Goal: Navigation & Orientation: Find specific page/section

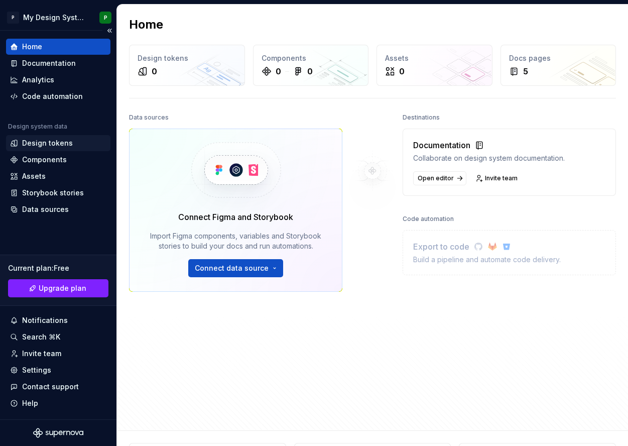
click at [55, 145] on div "Design tokens" at bounding box center [47, 143] width 51 height 10
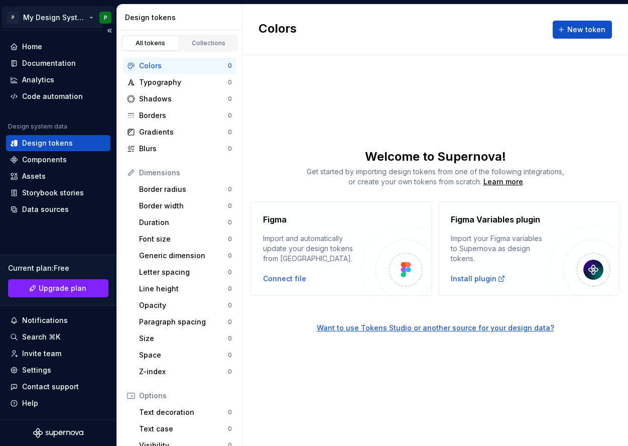
click at [84, 17] on html "P My Design System P Home Documentation Analytics Code automation Design system…" at bounding box center [314, 223] width 628 height 446
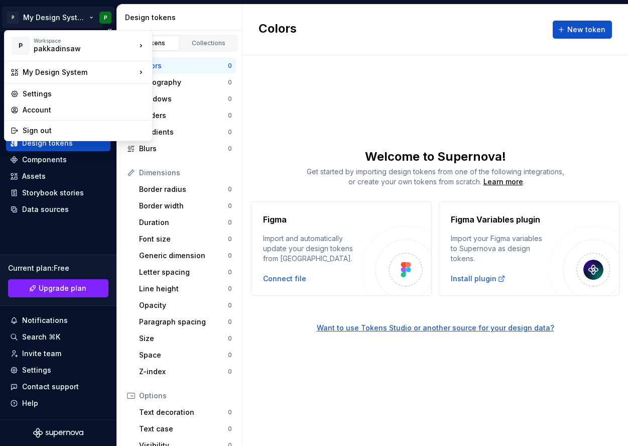
click at [83, 23] on html "P My Design System P Home Documentation Analytics Code automation Design system…" at bounding box center [314, 223] width 628 height 446
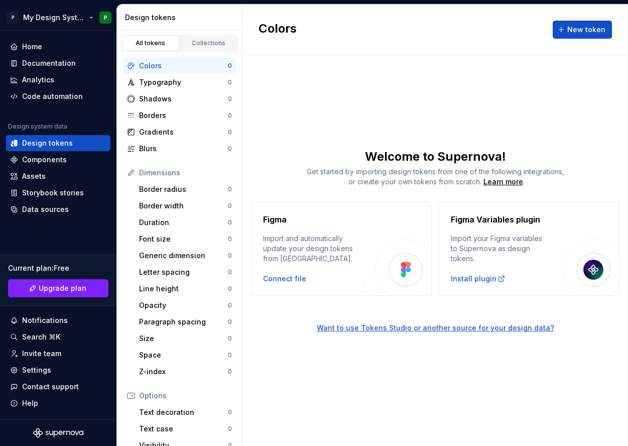
click at [13, 10] on html "P My Design System P Home Documentation Analytics Code automation Design system…" at bounding box center [314, 223] width 628 height 446
click at [13, 14] on html "P My Design System P Home Documentation Analytics Code automation Design system…" at bounding box center [314, 223] width 628 height 446
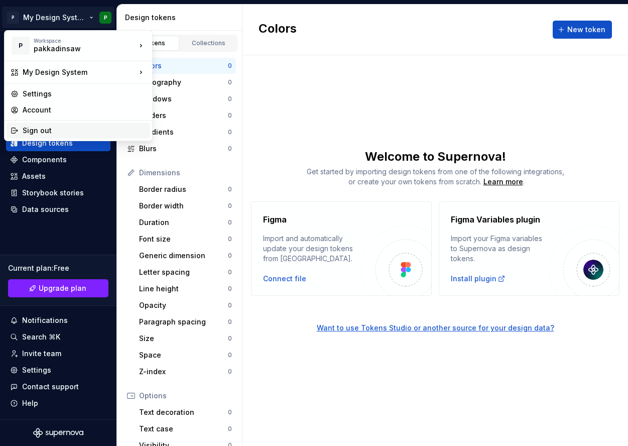
click at [41, 129] on div "Sign out" at bounding box center [85, 131] width 124 height 10
click at [87, 15] on html "P My Design System P Home Documentation Analytics Code automation Design system…" at bounding box center [314, 223] width 628 height 446
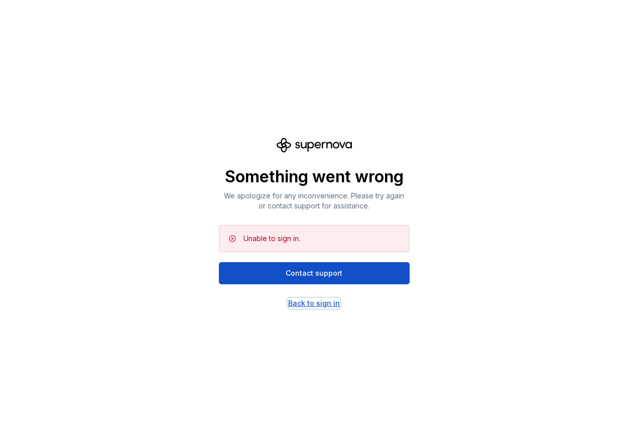
click at [303, 304] on div "Back to sign in" at bounding box center [314, 303] width 52 height 10
